Goal: Task Accomplishment & Management: Manage account settings

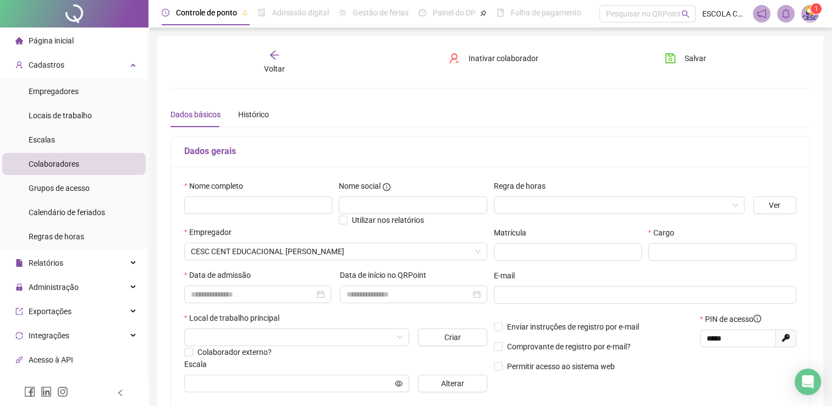
click at [260, 50] on div "Voltar" at bounding box center [274, 61] width 100 height 25
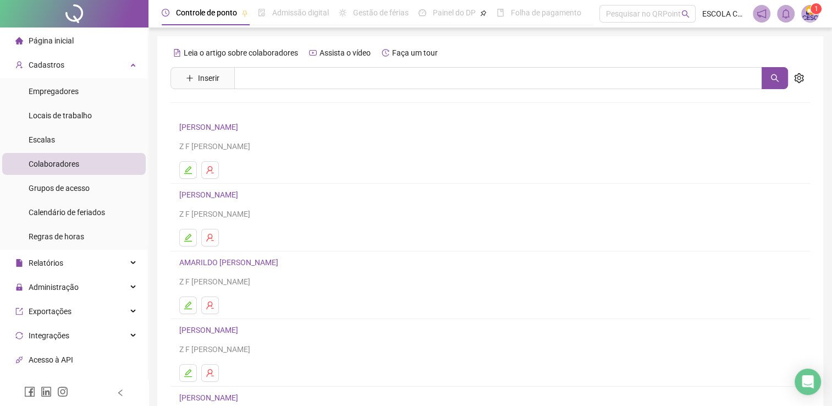
click at [47, 38] on span "Página inicial" at bounding box center [51, 40] width 45 height 9
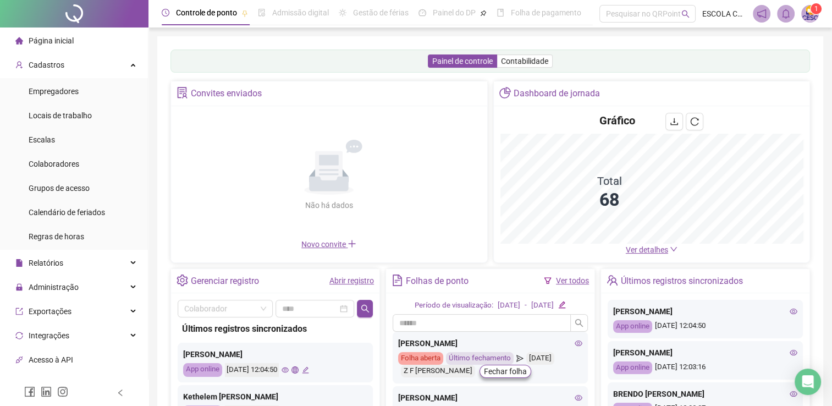
click at [662, 250] on span "Ver detalhes" at bounding box center [647, 249] width 42 height 9
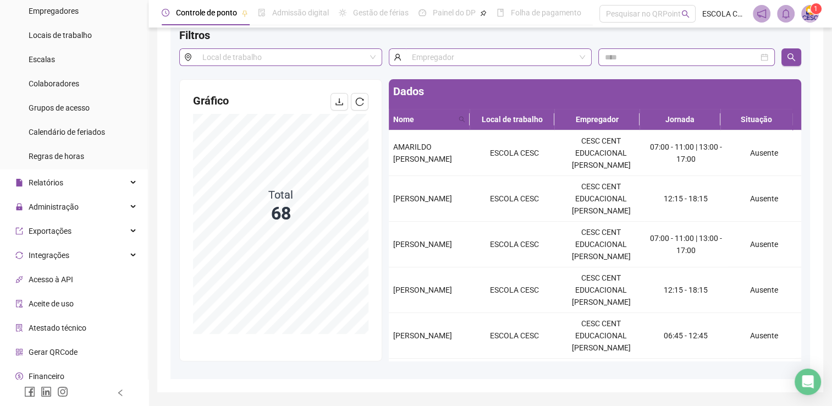
scroll to position [112, 0]
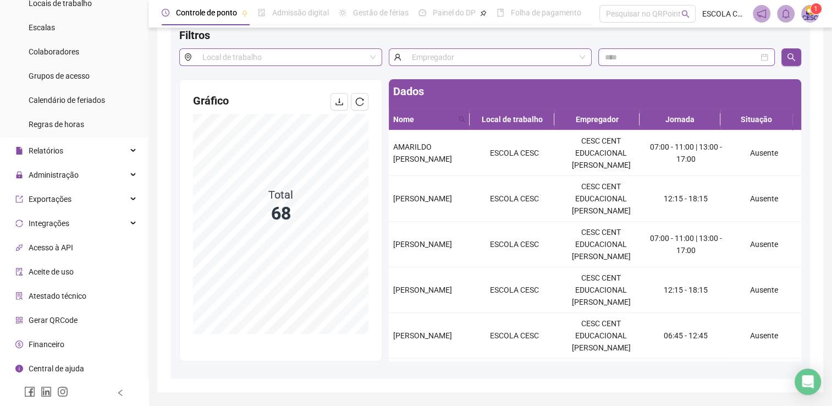
click at [62, 324] on span "Gerar QRCode" at bounding box center [53, 320] width 49 height 9
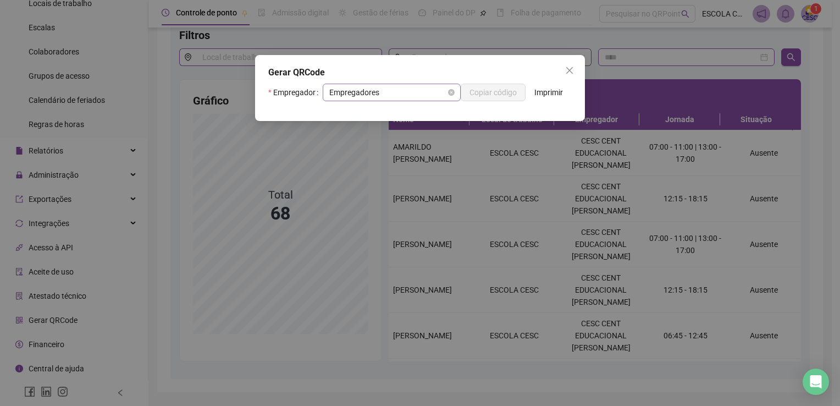
click at [420, 87] on span "Empregadores" at bounding box center [391, 92] width 125 height 16
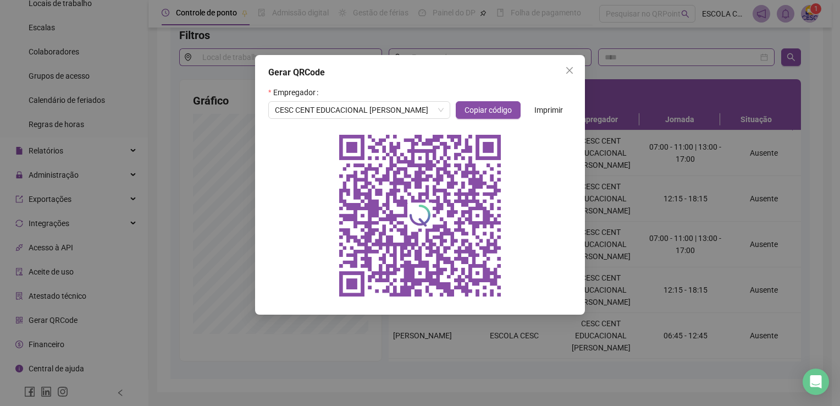
click at [323, 228] on div at bounding box center [420, 216] width 304 height 176
click at [573, 76] on button "Close" at bounding box center [570, 71] width 18 height 18
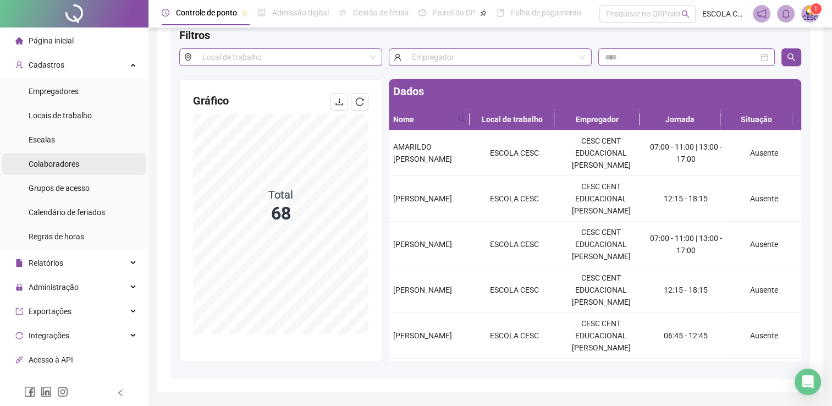
drag, startPoint x: 68, startPoint y: 166, endPoint x: 98, endPoint y: 168, distance: 29.8
click at [69, 166] on span "Colaboradores" at bounding box center [54, 163] width 51 height 9
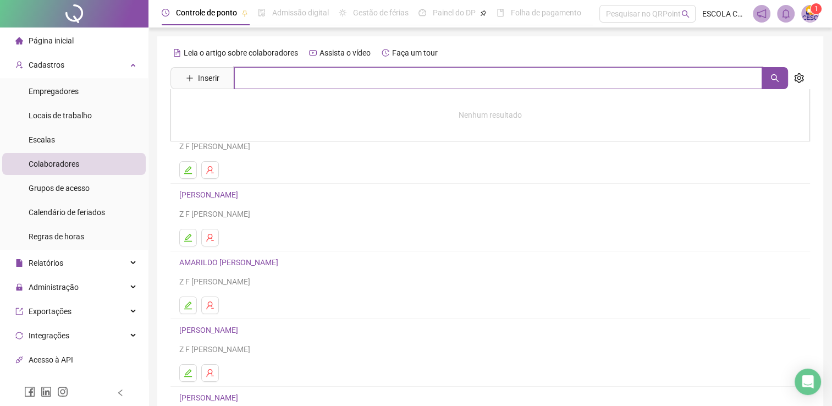
click at [274, 82] on input "text" at bounding box center [498, 78] width 528 height 22
type input "*******"
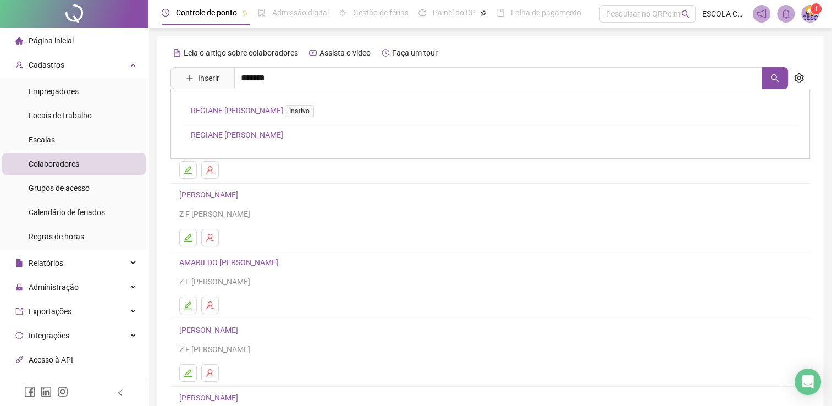
click at [222, 137] on link "REGIANE [PERSON_NAME]" at bounding box center [237, 134] width 92 height 9
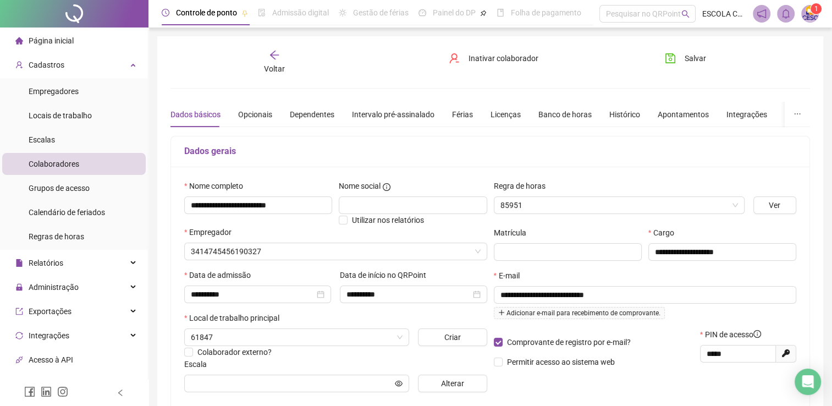
type input "**********"
drag, startPoint x: 62, startPoint y: 45, endPoint x: 65, endPoint y: 49, distance: 6.3
click at [62, 47] on div "Página inicial" at bounding box center [44, 41] width 58 height 22
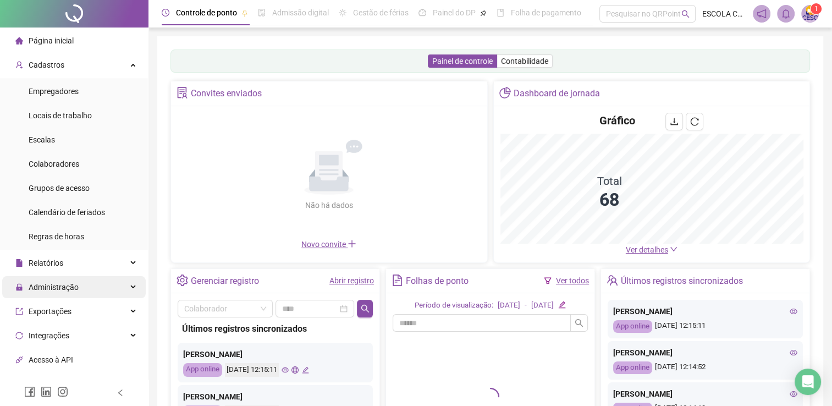
click at [67, 278] on span "Administração" at bounding box center [46, 287] width 63 height 22
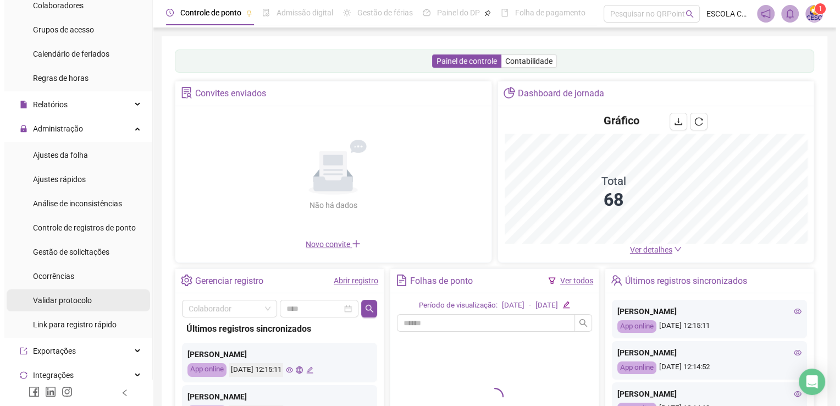
scroll to position [220, 0]
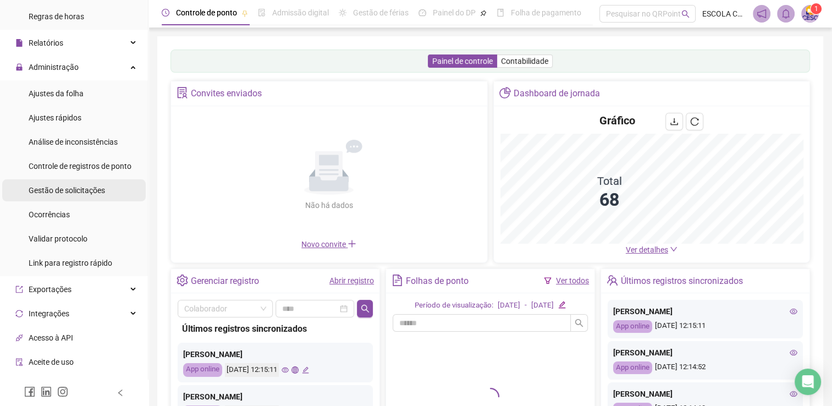
click at [37, 194] on span "Gestão de solicitações" at bounding box center [67, 190] width 76 height 9
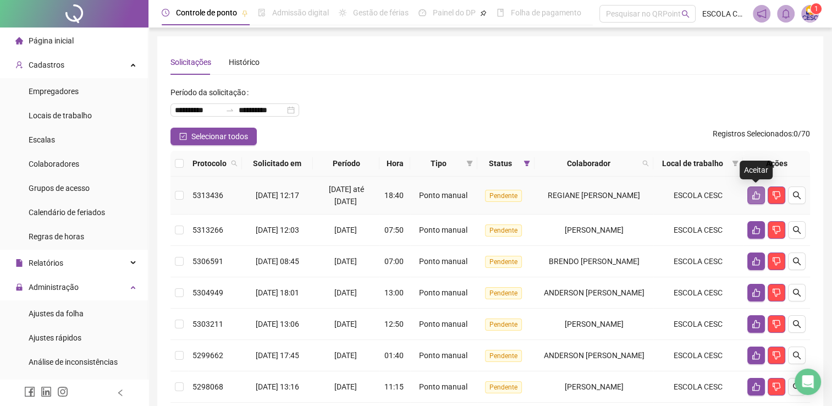
click at [753, 195] on icon "like" at bounding box center [756, 195] width 9 height 9
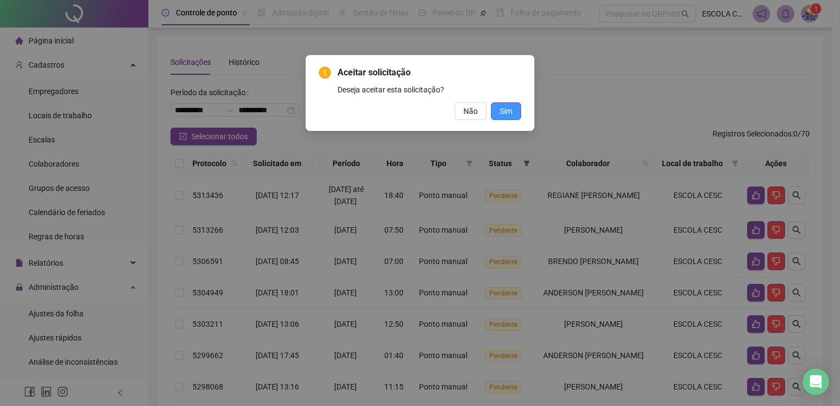
click at [506, 109] on span "Sim" at bounding box center [506, 111] width 13 height 12
click at [501, 112] on span "Sim" at bounding box center [506, 111] width 13 height 12
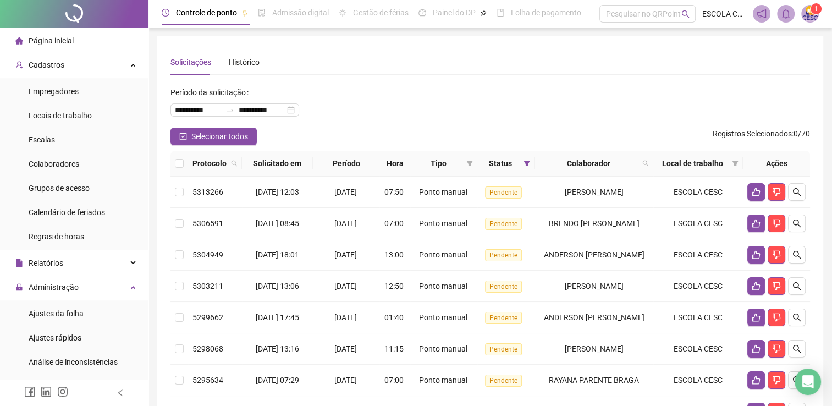
click at [76, 45] on li "Página inicial" at bounding box center [74, 41] width 144 height 22
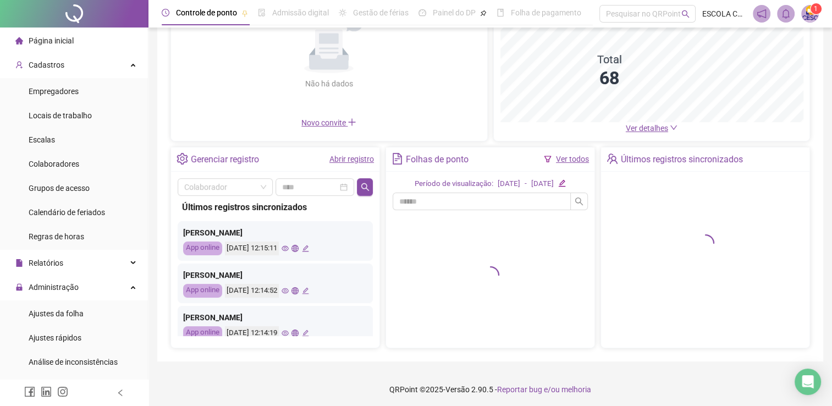
scroll to position [122, 0]
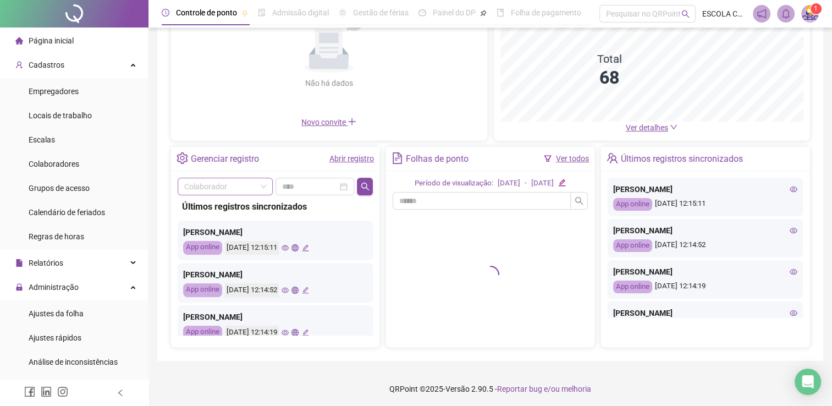
click at [225, 189] on input "search" at bounding box center [220, 186] width 72 height 16
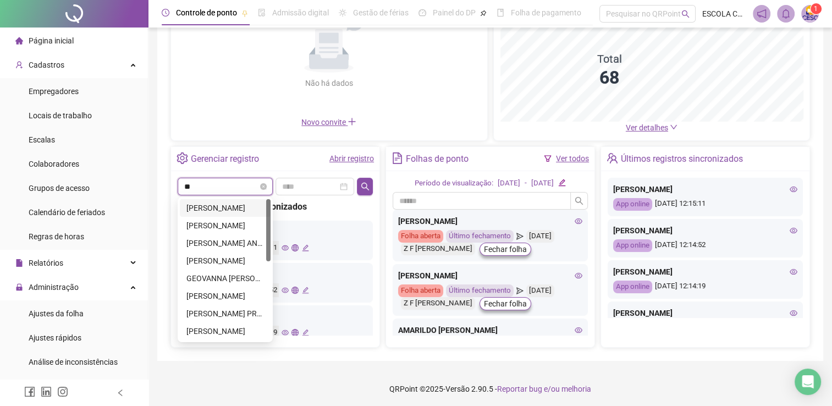
type input "***"
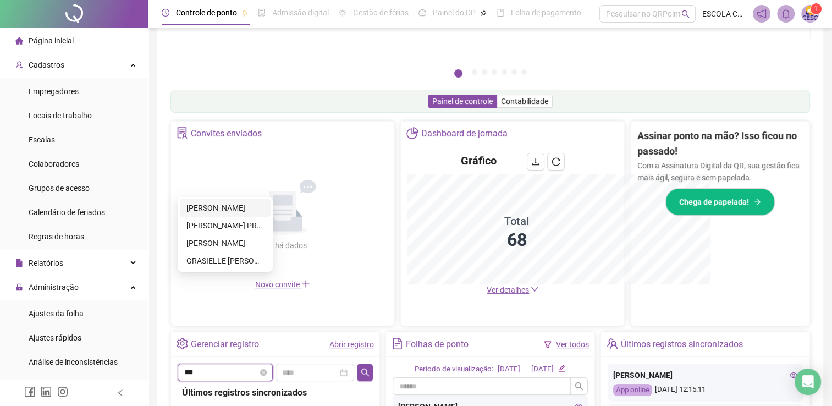
scroll to position [284, 0]
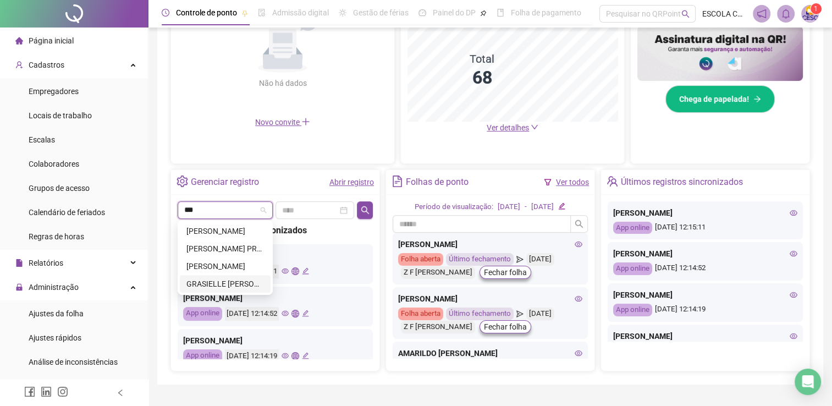
click at [235, 289] on div "GRASIELLE [PERSON_NAME]" at bounding box center [225, 284] width 91 height 18
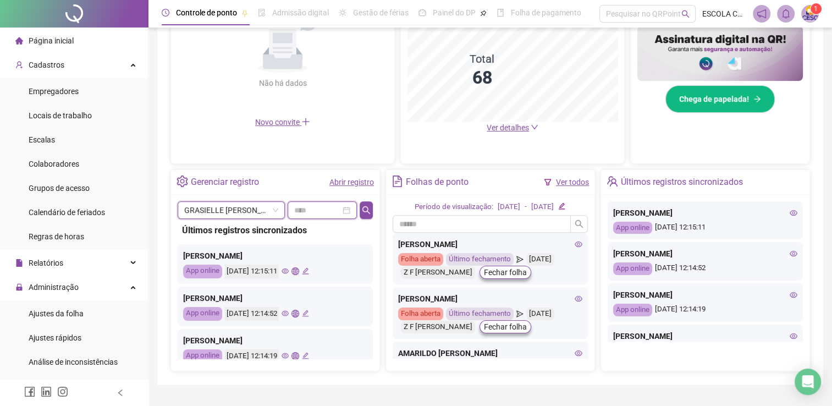
click at [318, 209] on input at bounding box center [317, 210] width 46 height 12
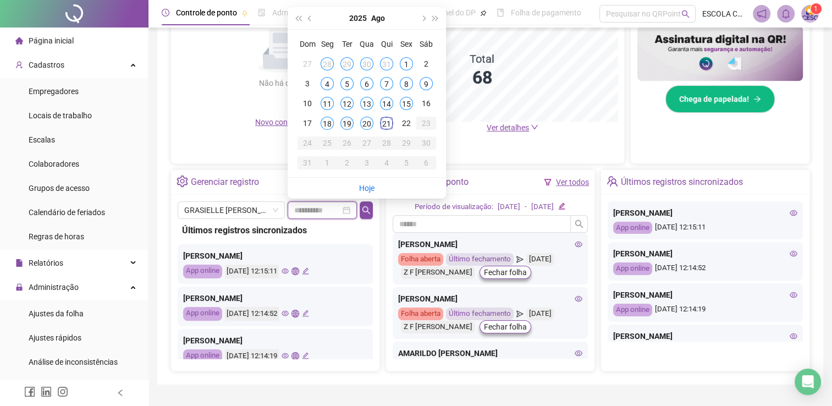
type input "**********"
click at [345, 128] on div "19" at bounding box center [346, 123] width 13 height 13
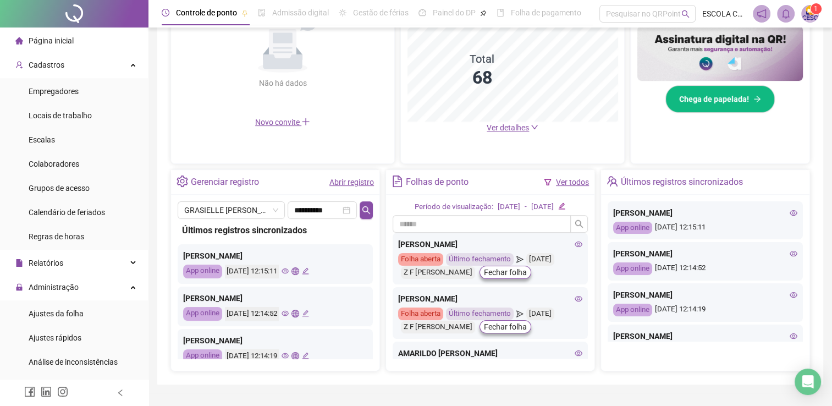
click at [345, 179] on link "Abrir registro" at bounding box center [351, 182] width 45 height 9
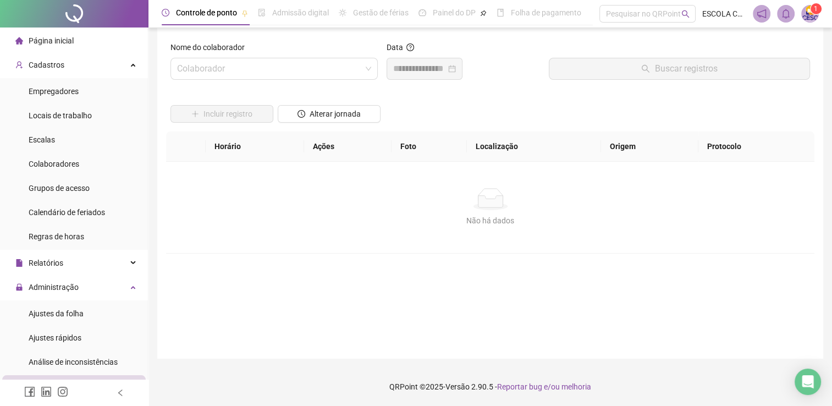
scroll to position [8, 0]
click at [222, 67] on input "search" at bounding box center [269, 69] width 184 height 21
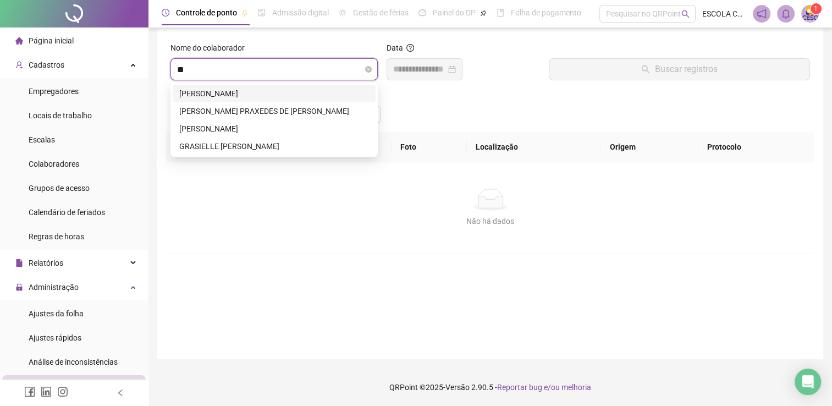
type input "***"
click at [249, 155] on div "GRASIELLE [PERSON_NAME]" at bounding box center [274, 146] width 203 height 18
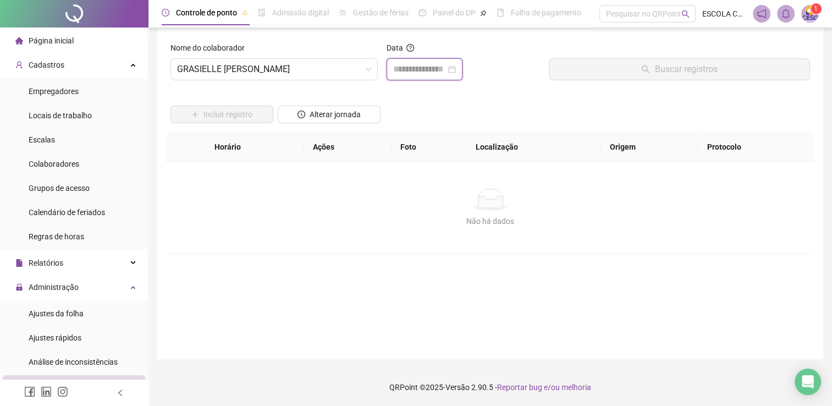
click at [414, 67] on input at bounding box center [419, 69] width 53 height 13
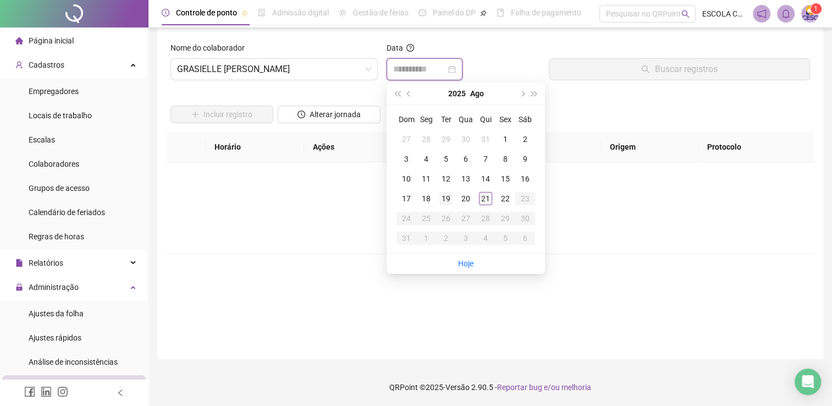
type input "**********"
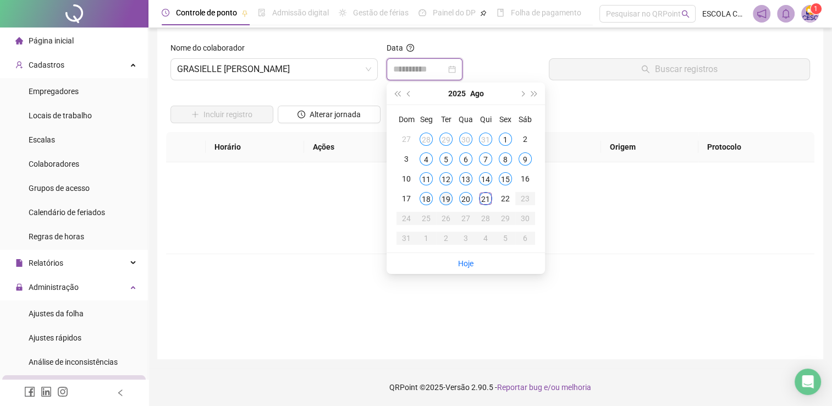
type input "**********"
click at [445, 195] on div "19" at bounding box center [445, 198] width 13 height 13
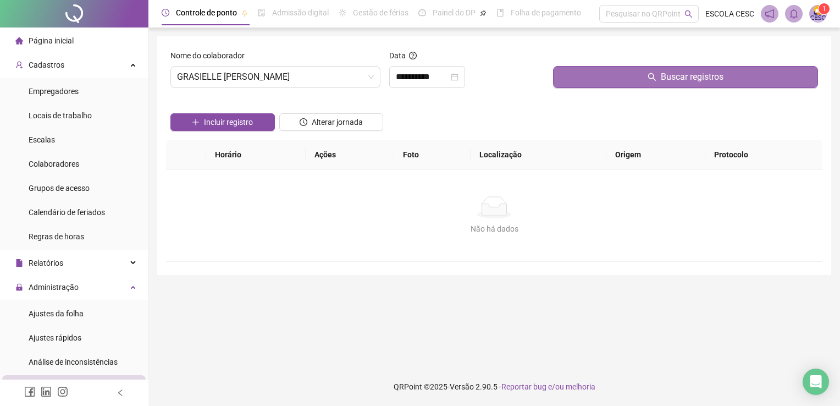
click at [580, 81] on button "Buscar registros" at bounding box center [685, 77] width 265 height 22
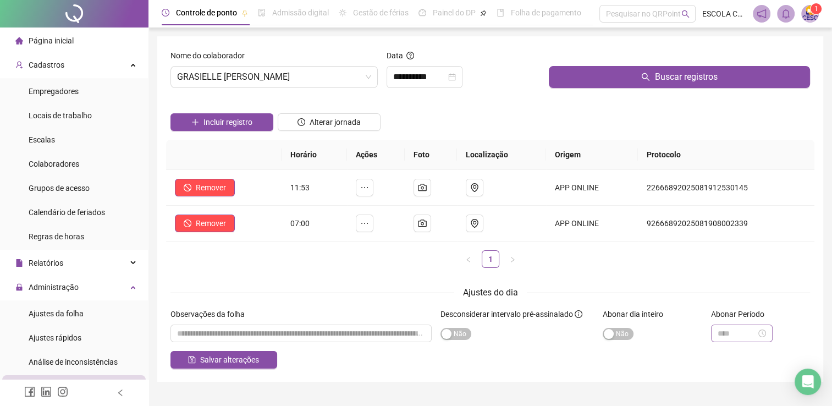
click at [712, 330] on div at bounding box center [742, 333] width 62 height 18
click at [730, 247] on div "04" at bounding box center [726, 246] width 26 height 15
click at [750, 185] on div "00" at bounding box center [757, 185] width 26 height 15
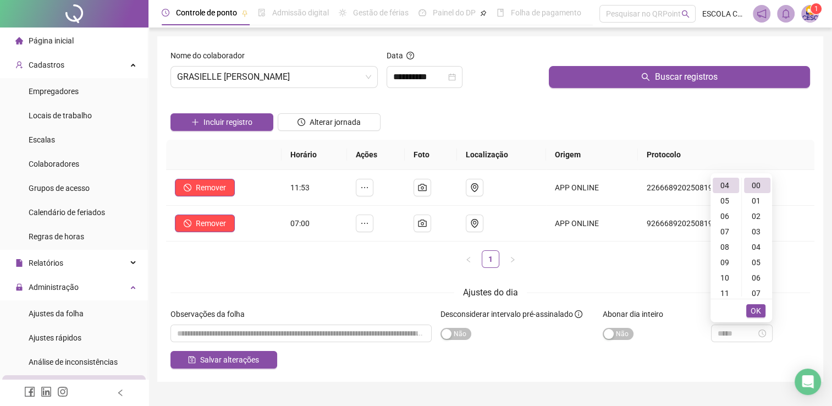
type input "*****"
click at [755, 309] on span "OK" at bounding box center [756, 311] width 10 height 12
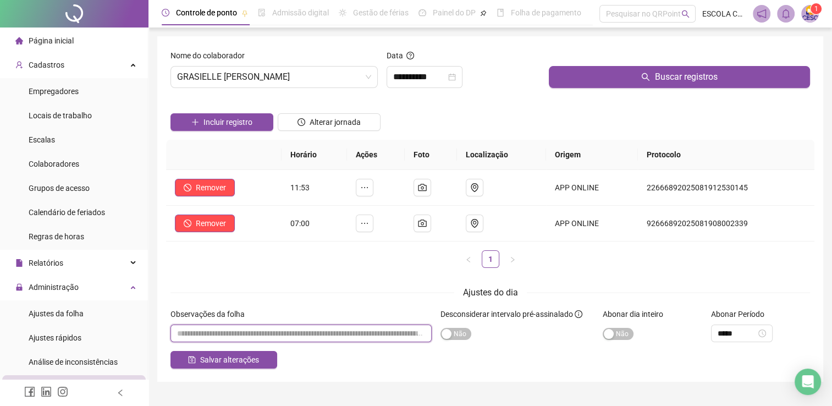
click at [284, 334] on input "textarea" at bounding box center [300, 333] width 261 height 18
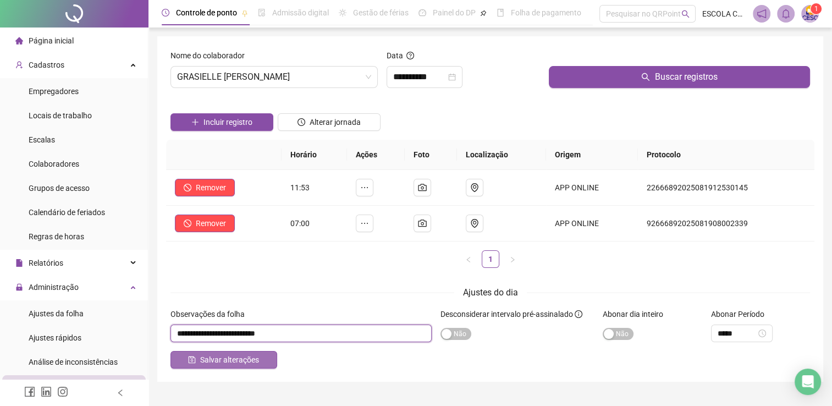
type input "**********"
click at [252, 360] on span "Salvar alterações" at bounding box center [229, 360] width 59 height 12
click at [206, 357] on span "Salvar alterações" at bounding box center [229, 360] width 59 height 12
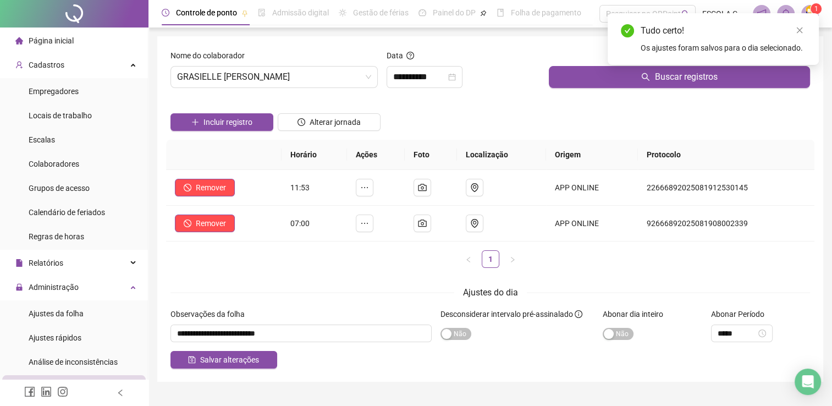
click at [58, 47] on div "Página inicial" at bounding box center [44, 41] width 58 height 22
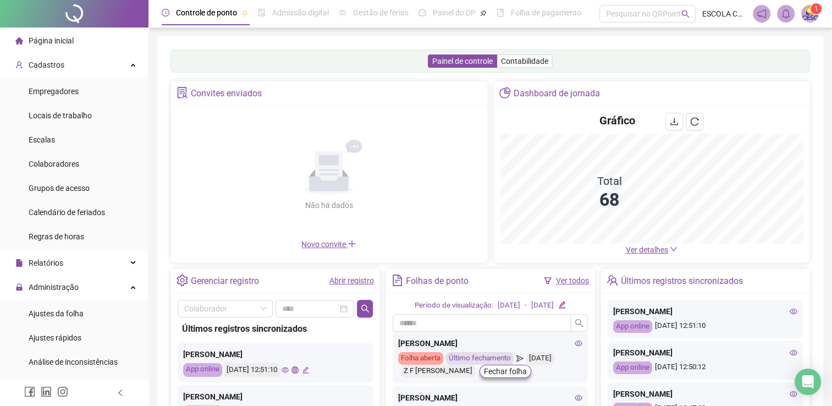
click at [648, 245] on span "Ver detalhes" at bounding box center [647, 249] width 42 height 9
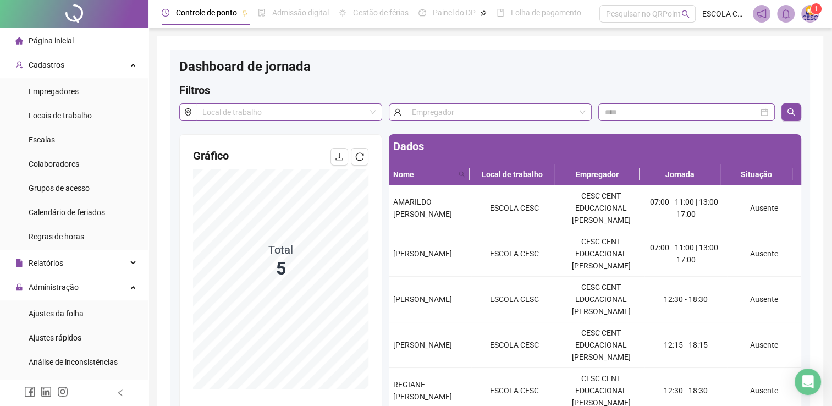
drag, startPoint x: 360, startPoint y: 153, endPoint x: 360, endPoint y: 160, distance: 6.6
click at [360, 155] on icon "reload" at bounding box center [359, 156] width 9 height 9
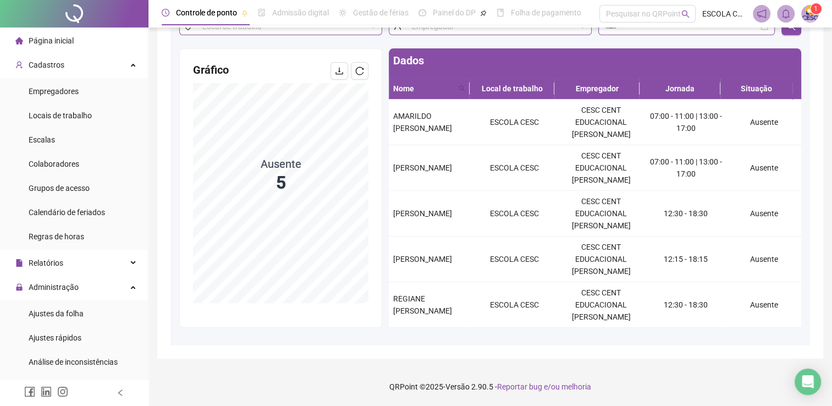
scroll to position [57, 0]
click at [362, 70] on icon "reload" at bounding box center [359, 71] width 9 height 9
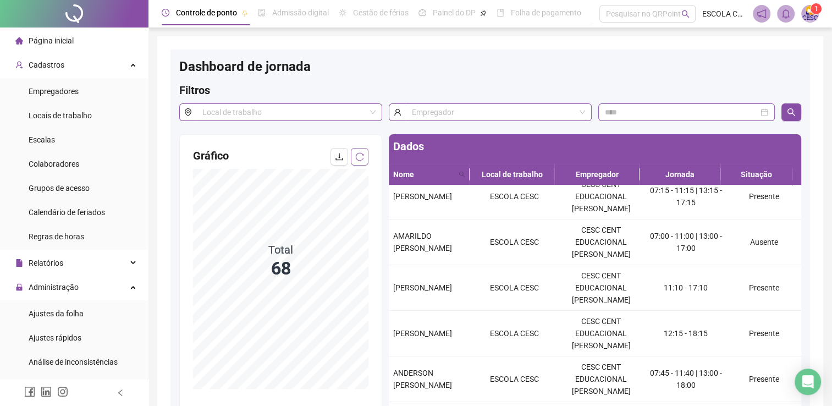
click at [360, 155] on icon "reload" at bounding box center [359, 156] width 9 height 9
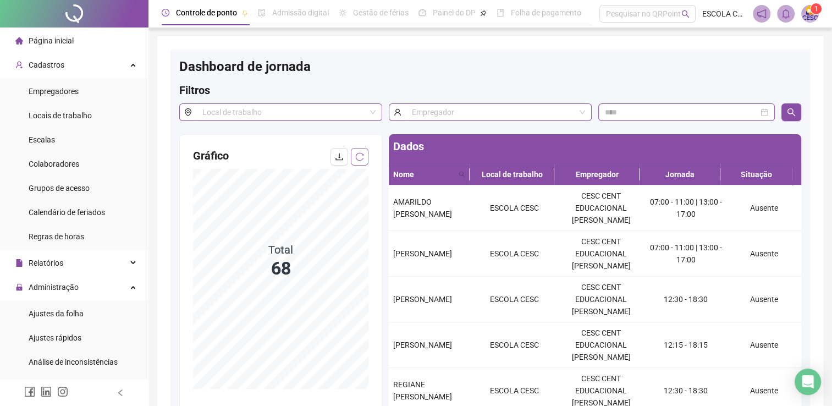
click at [362, 159] on icon "reload" at bounding box center [360, 156] width 8 height 8
